Goal: Communication & Community: Answer question/provide support

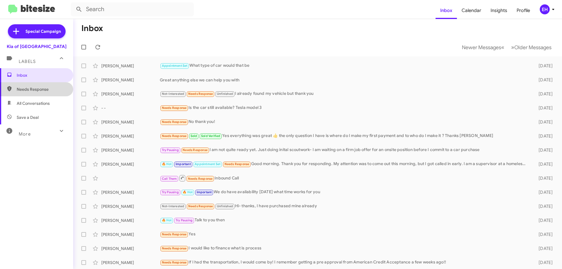
drag, startPoint x: 40, startPoint y: 93, endPoint x: 38, endPoint y: 97, distance: 4.7
click at [40, 94] on span "Needs Response" at bounding box center [36, 89] width 73 height 14
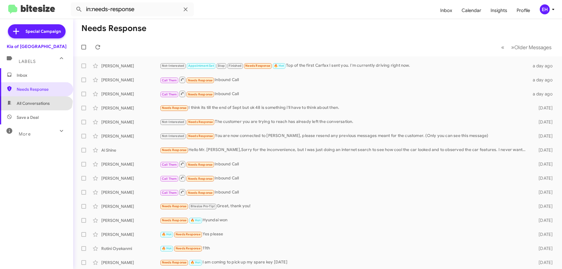
click at [35, 98] on span "All Conversations" at bounding box center [36, 103] width 73 height 14
type input "in:all-conversations"
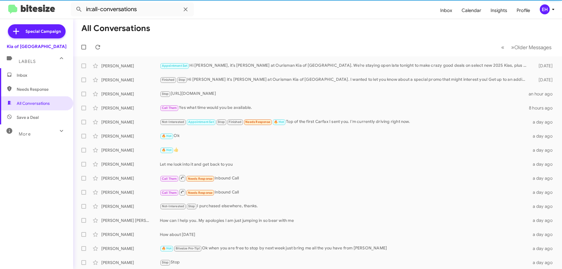
click at [25, 77] on span "Inbox" at bounding box center [42, 75] width 50 height 6
